Goal: Task Accomplishment & Management: Manage account settings

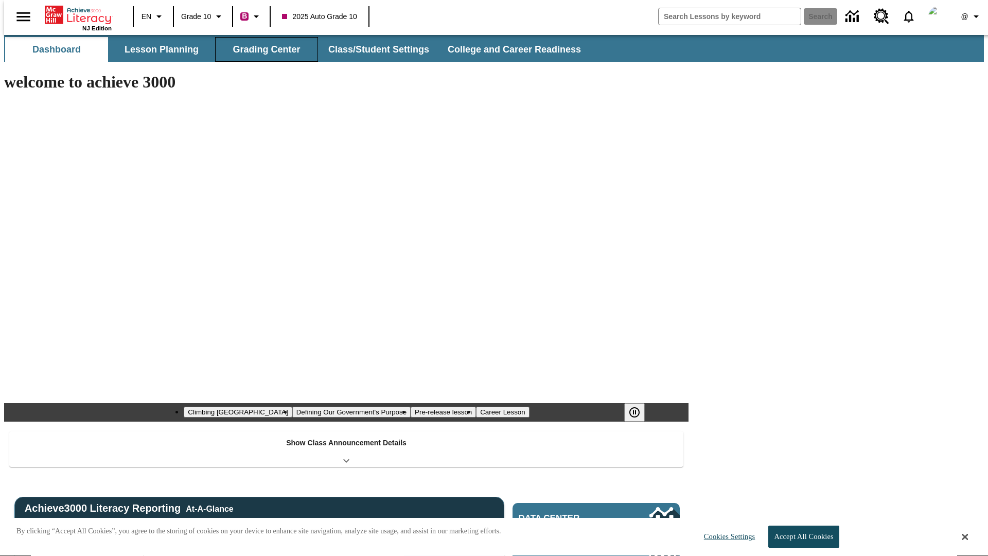
click at [262, 49] on button "Grading Center" at bounding box center [266, 49] width 103 height 25
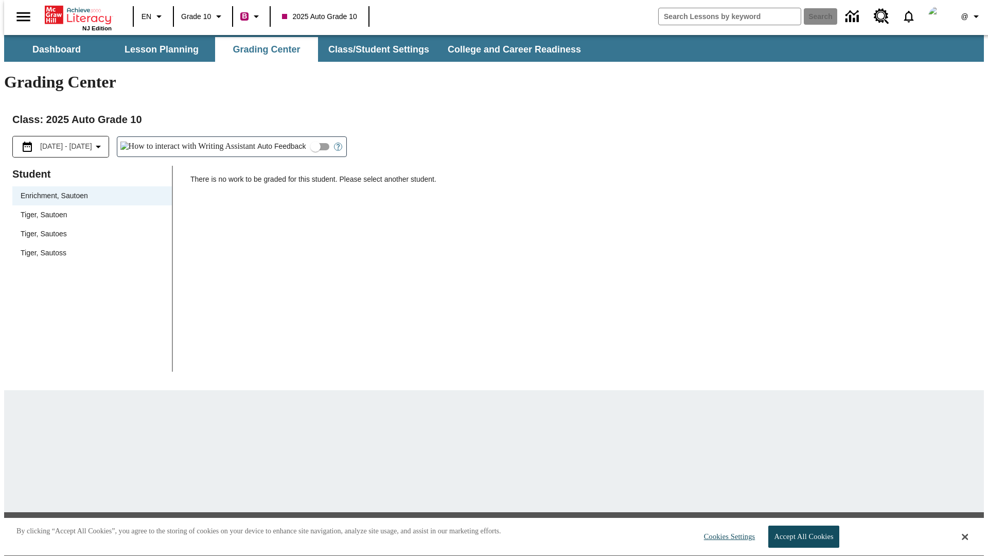
click at [89, 209] on span "Tiger, Sautoen" at bounding box center [92, 214] width 143 height 11
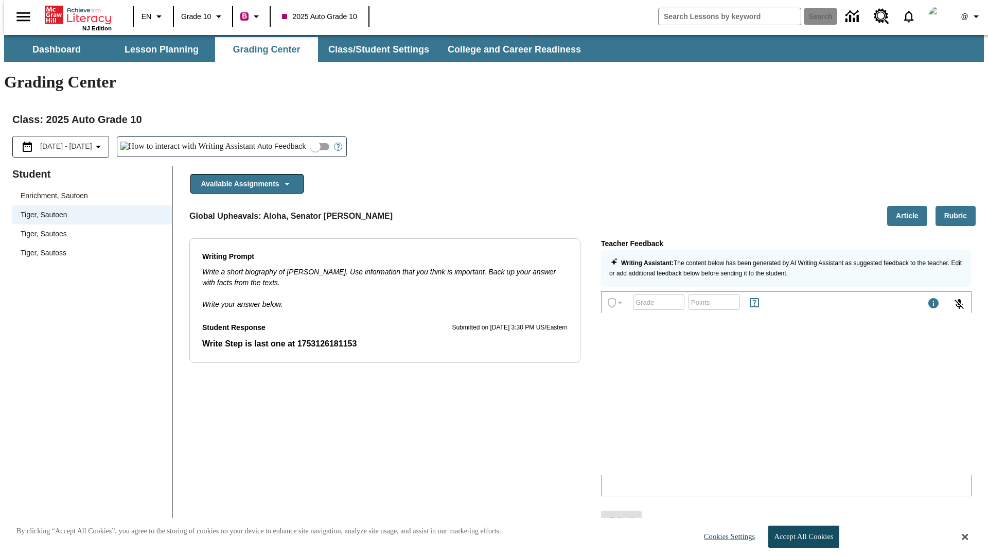
click at [286, 137] on input "Auto Feedback" at bounding box center [315, 147] width 59 height 20
checkbox input "true"
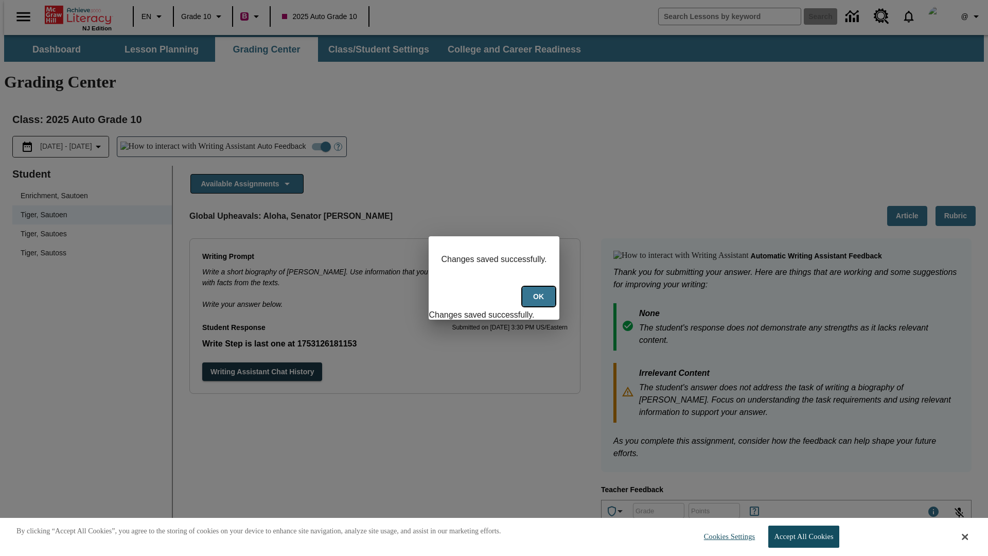
click at [540, 302] on button "Ok" at bounding box center [538, 297] width 33 height 20
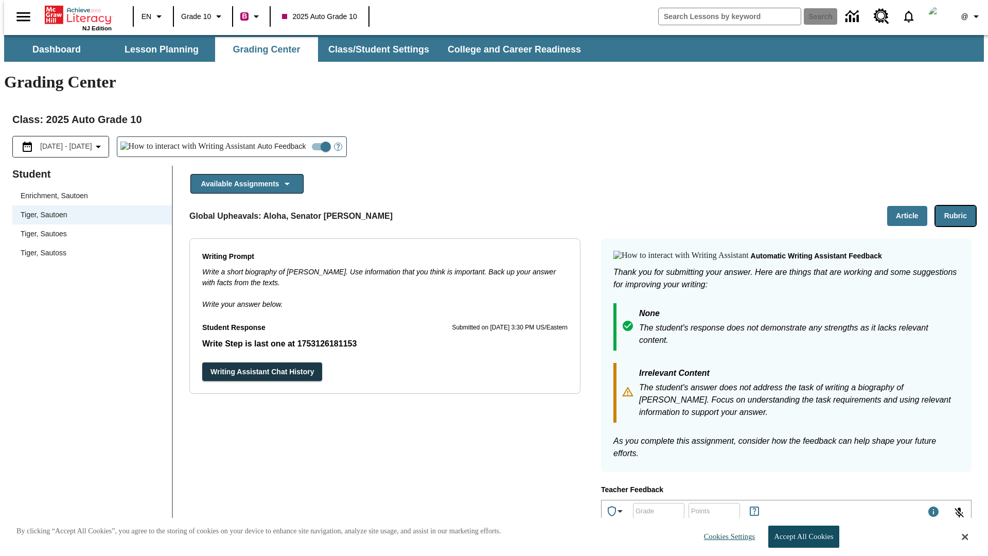
click at [960, 206] on button "Rubric" at bounding box center [956, 216] width 40 height 20
click at [911, 206] on button "Article" at bounding box center [907, 216] width 40 height 20
click at [153, 16] on icon "Language: EN, Select a language" at bounding box center [159, 16] width 12 height 12
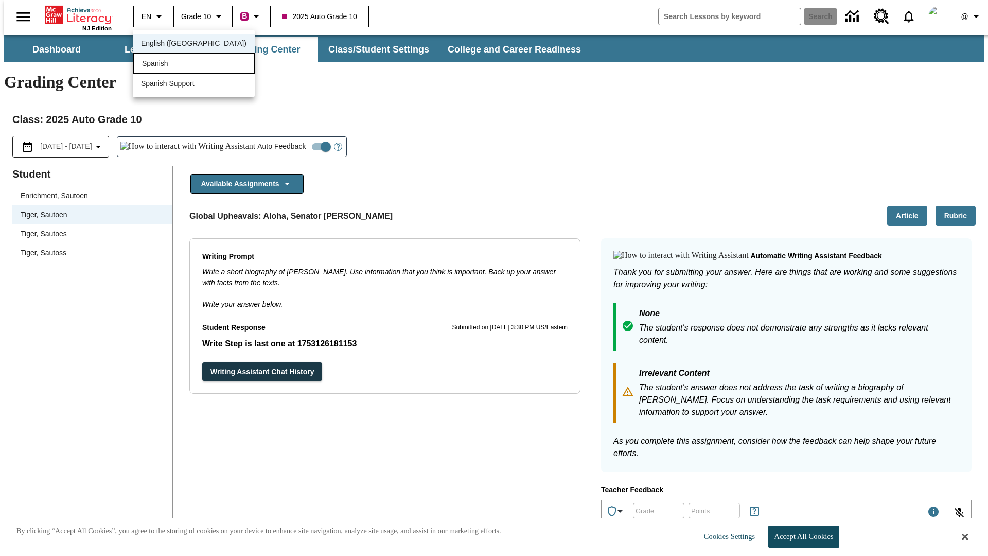
click at [171, 64] on div "Spanish" at bounding box center [194, 63] width 122 height 21
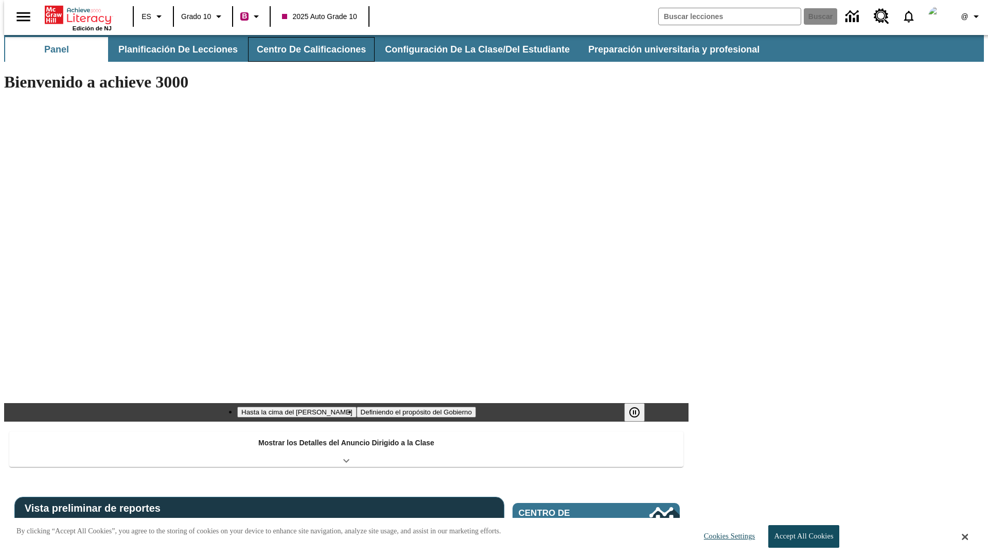
click at [303, 49] on button "Centro de calificaciones" at bounding box center [311, 49] width 127 height 25
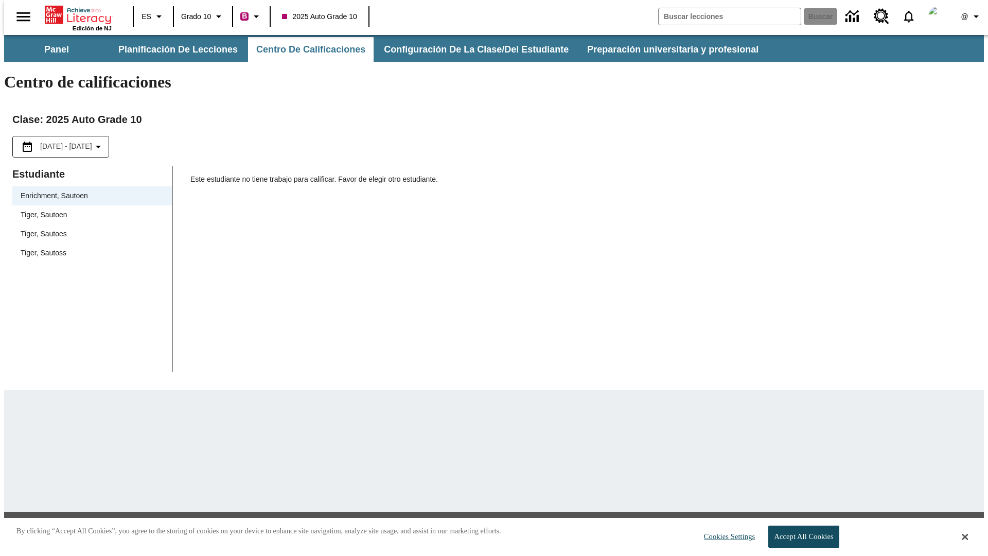
click at [89, 209] on span "Tiger, Sautoen" at bounding box center [92, 214] width 143 height 11
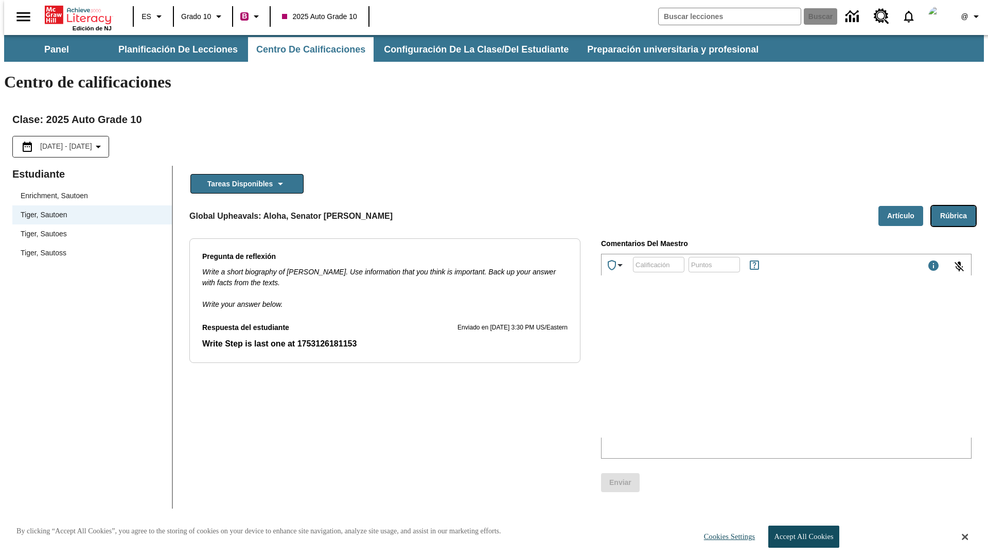
click at [958, 206] on button "Rúbrica" at bounding box center [953, 216] width 44 height 20
click at [905, 206] on button "Artículo" at bounding box center [900, 216] width 45 height 20
